Goal: Register for event/course

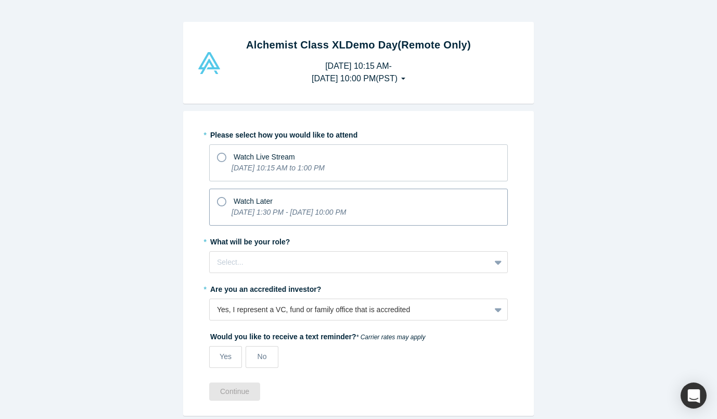
click at [219, 198] on icon at bounding box center [221, 201] width 9 height 9
click at [0, 0] on input "Watch Later [DATE] 1:30 PM - [DATE] 10:00 PM" at bounding box center [0, 0] width 0 height 0
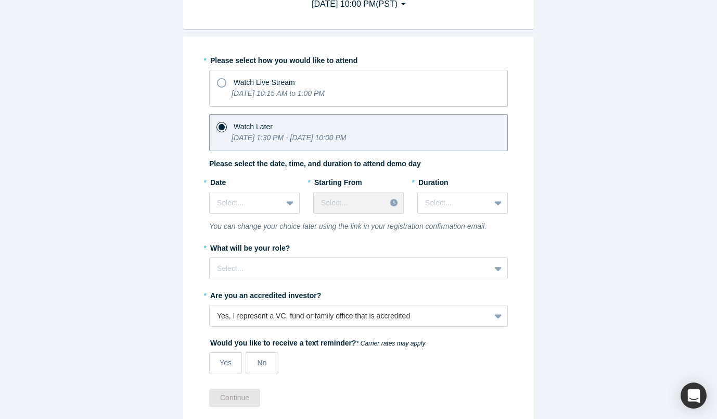
scroll to position [82, 0]
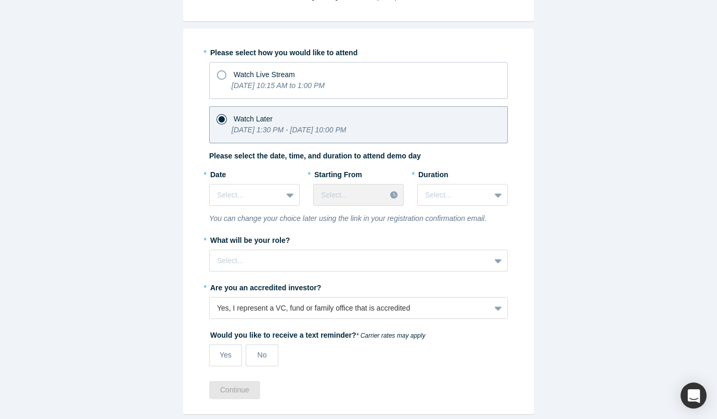
click at [219, 198] on div at bounding box center [246, 194] width 58 height 13
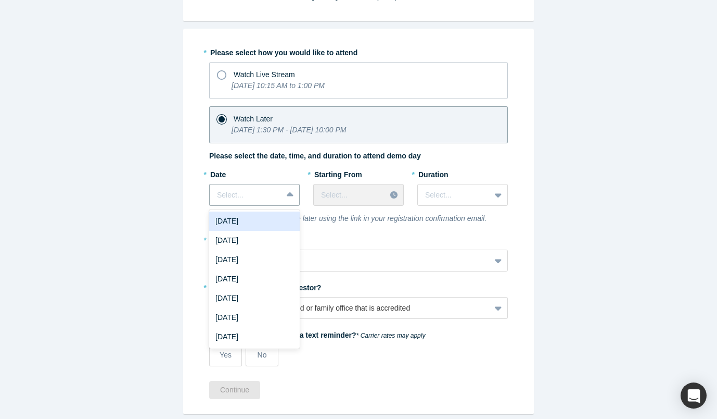
click at [219, 198] on div at bounding box center [246, 194] width 58 height 13
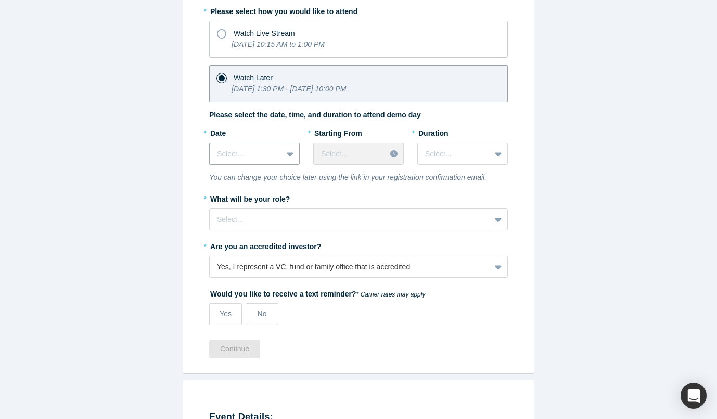
scroll to position [11, 0]
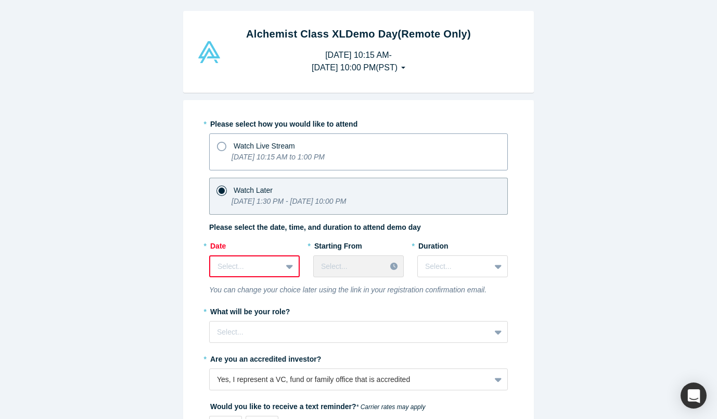
click at [219, 144] on icon at bounding box center [221, 146] width 9 height 9
click at [0, 0] on input "Watch Live Stream [DATE] 10:15 AM to 1:00 PM" at bounding box center [0, 0] width 0 height 0
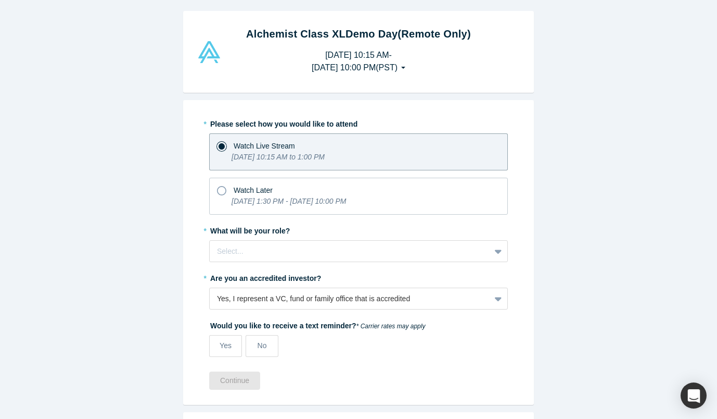
scroll to position [67, 0]
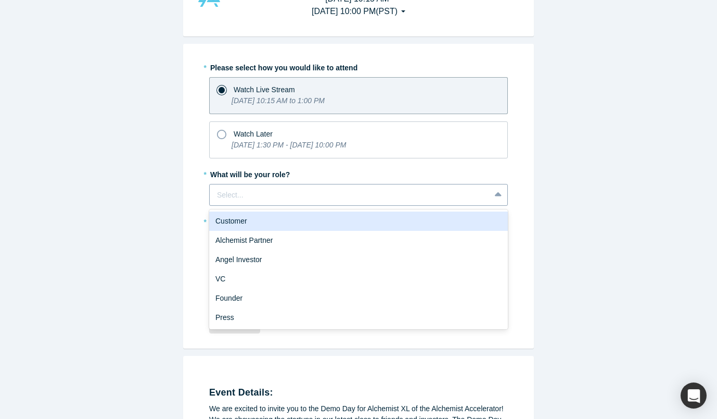
click at [232, 202] on div "Select..." at bounding box center [350, 194] width 281 height 17
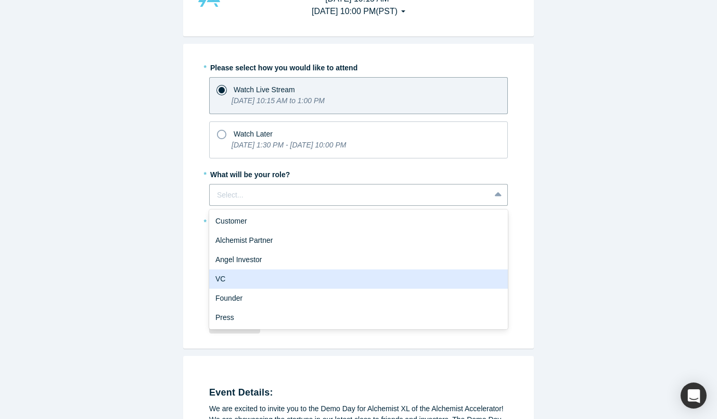
click at [230, 276] on div "VC" at bounding box center [358, 278] width 299 height 19
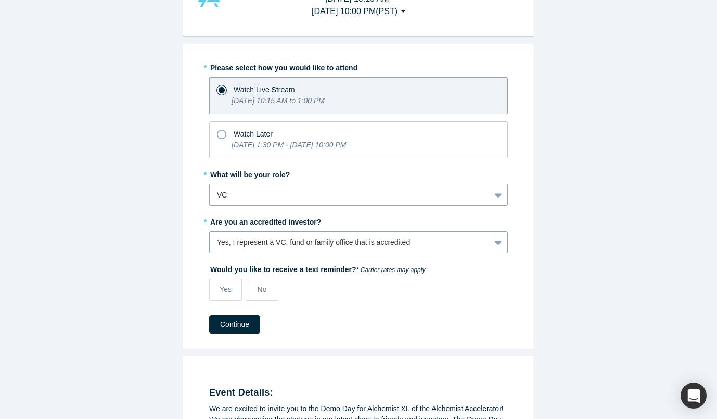
click at [250, 244] on div "Yes, I represent a VC, fund or family office that is accredited" at bounding box center [350, 242] width 266 height 11
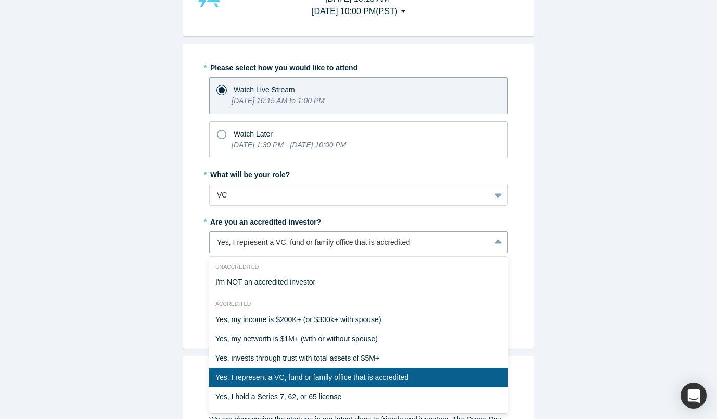
click at [255, 373] on div "Yes, I represent a VC, fund or family office that is accredited" at bounding box center [358, 377] width 299 height 19
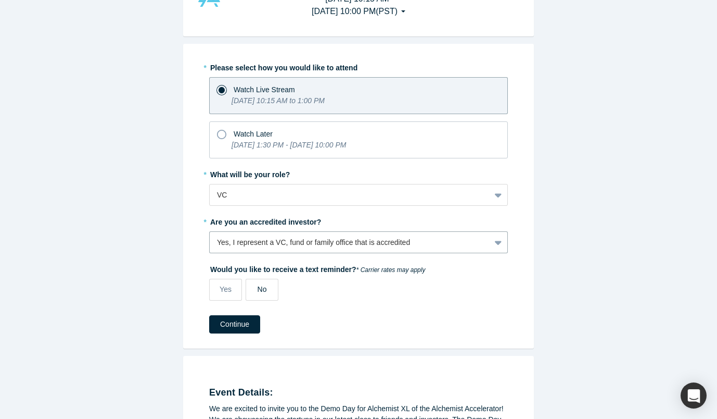
click at [247, 285] on label "No" at bounding box center [262, 289] width 33 height 22
click at [0, 0] on input "No" at bounding box center [0, 0] width 0 height 0
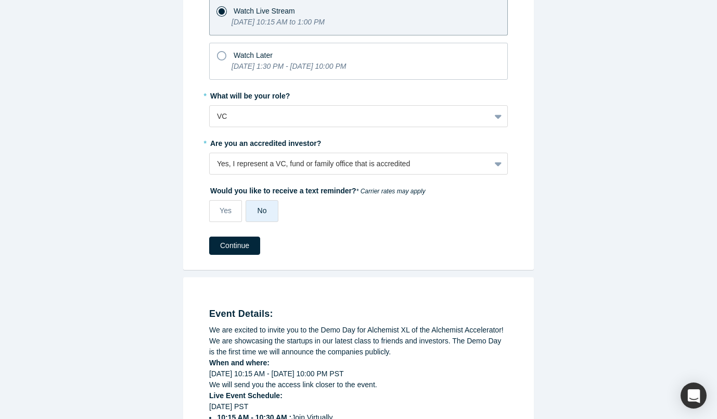
scroll to position [204, 0]
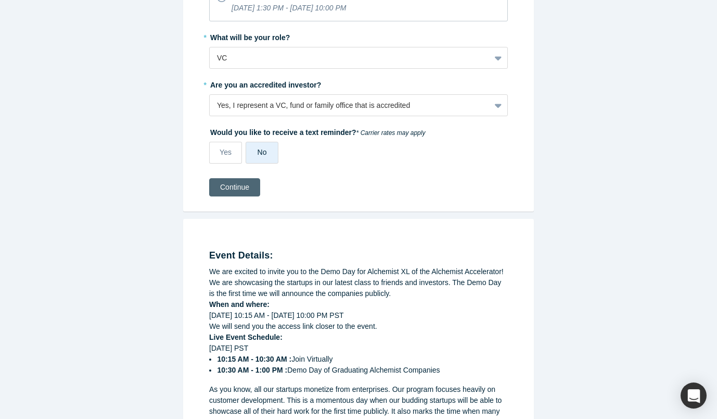
click at [240, 194] on button "Continue" at bounding box center [234, 187] width 51 height 18
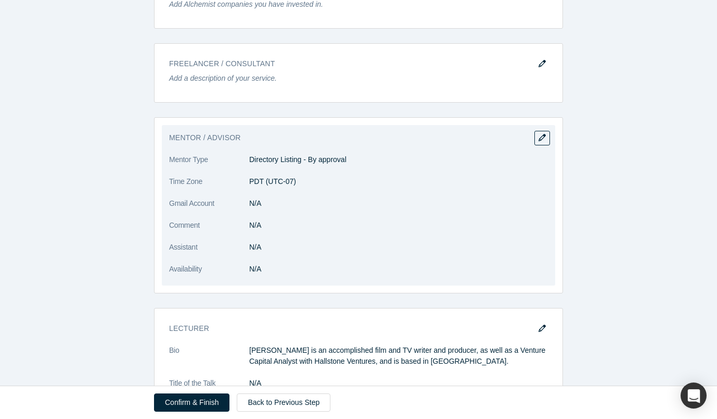
scroll to position [1561, 0]
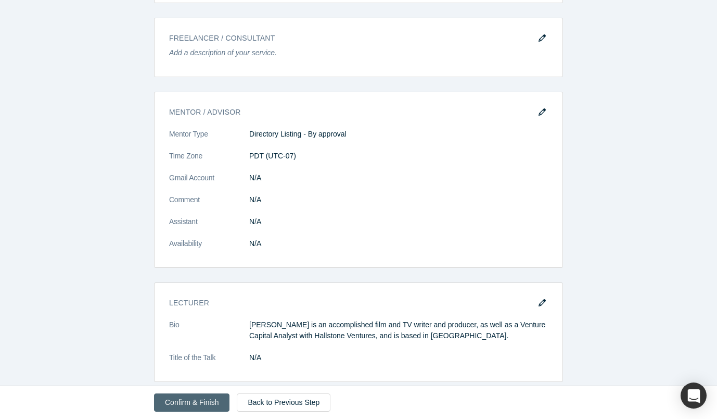
click at [204, 395] on button "Confirm & Finish" at bounding box center [191, 402] width 75 height 18
